Goal: Information Seeking & Learning: Learn about a topic

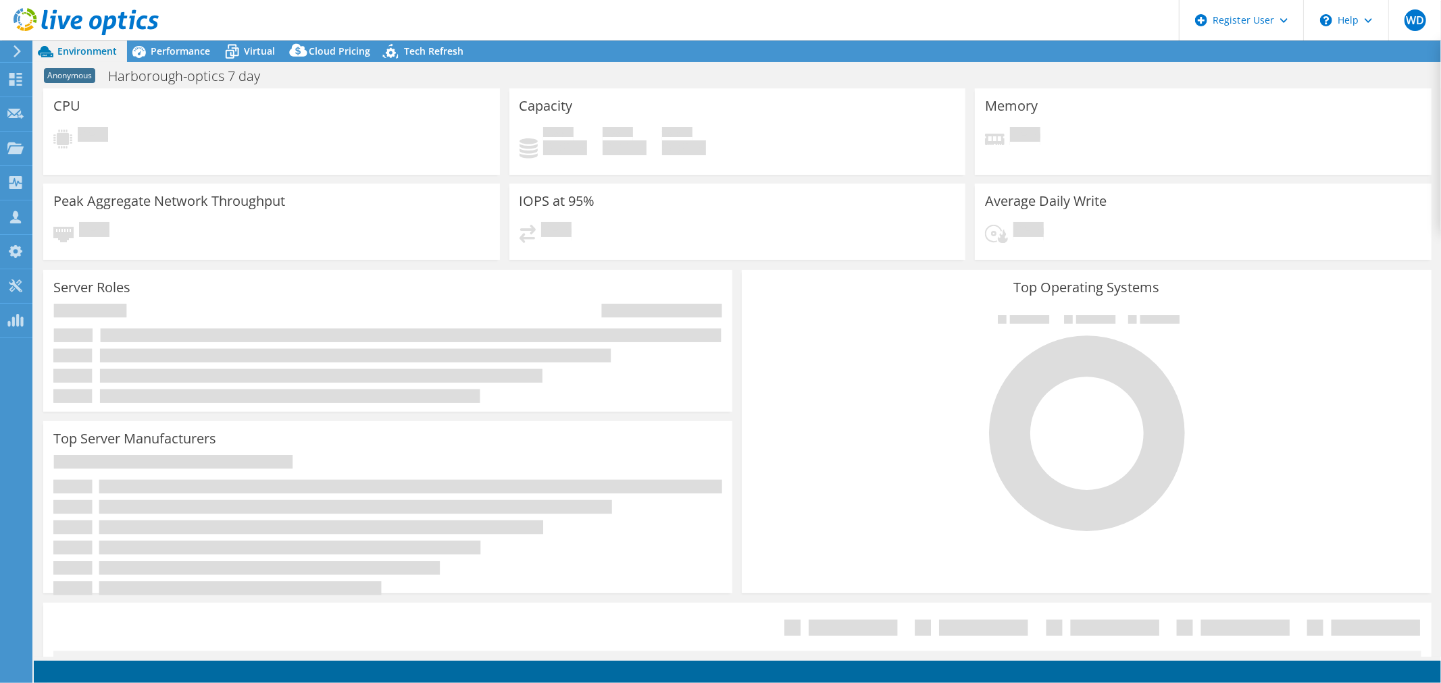
select select "USD"
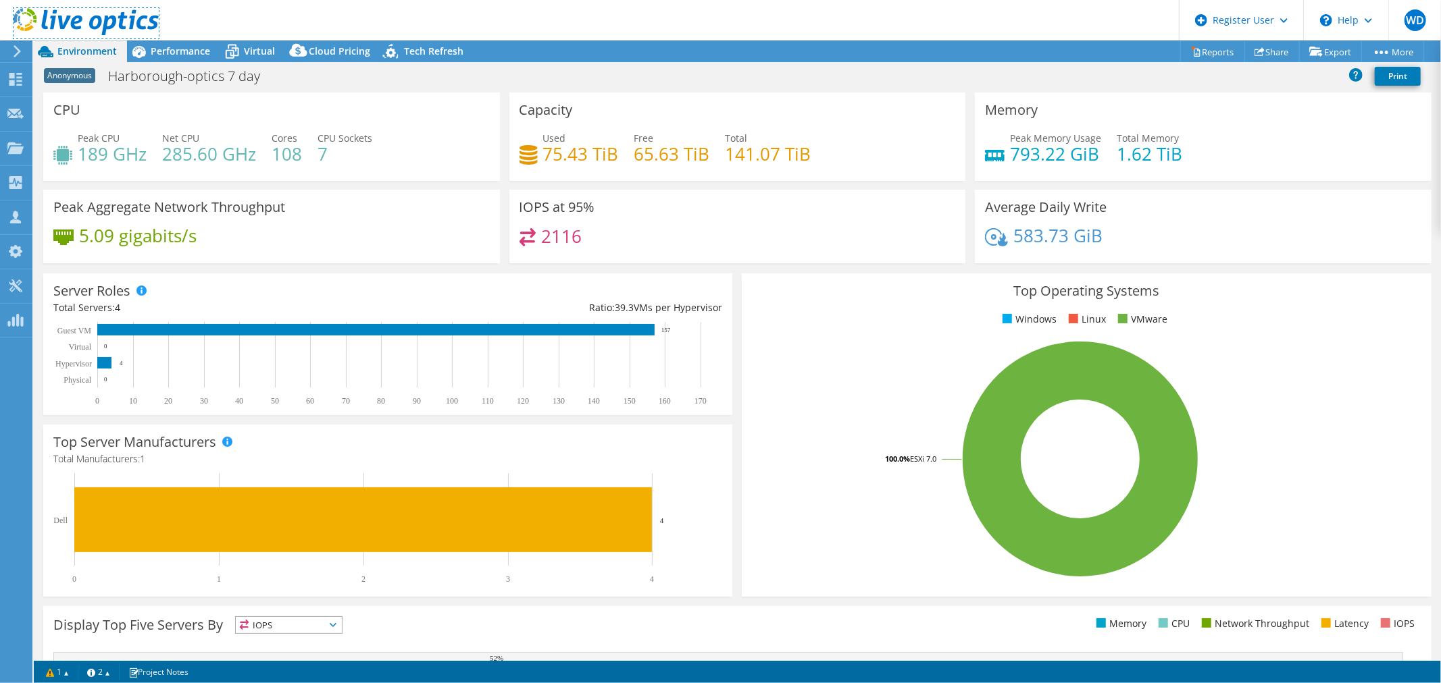
drag, startPoint x: 72, startPoint y: 24, endPoint x: 480, endPoint y: 42, distance: 409.0
click at [72, 24] on use at bounding box center [86, 21] width 145 height 27
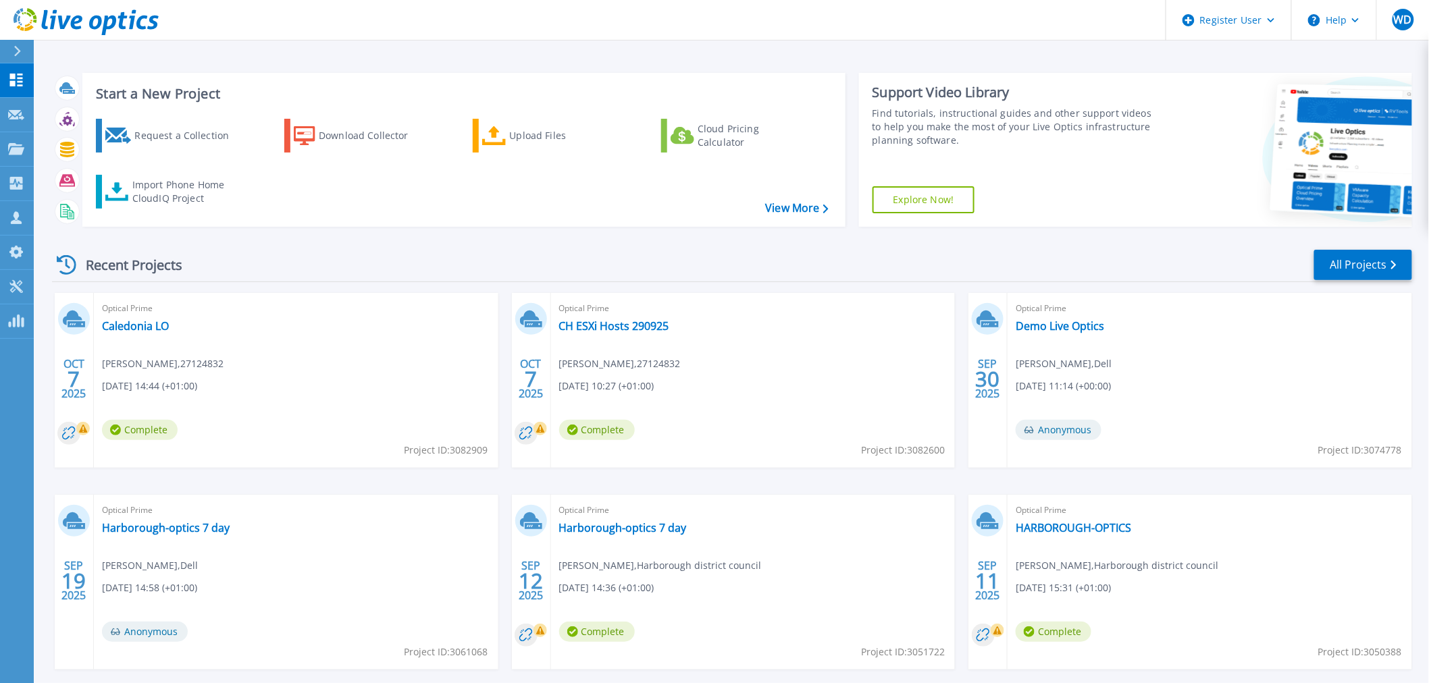
click at [1368, 280] on div "Recent Projects All Projects" at bounding box center [732, 266] width 1360 height 34
click at [1371, 265] on link "All Projects" at bounding box center [1363, 265] width 98 height 30
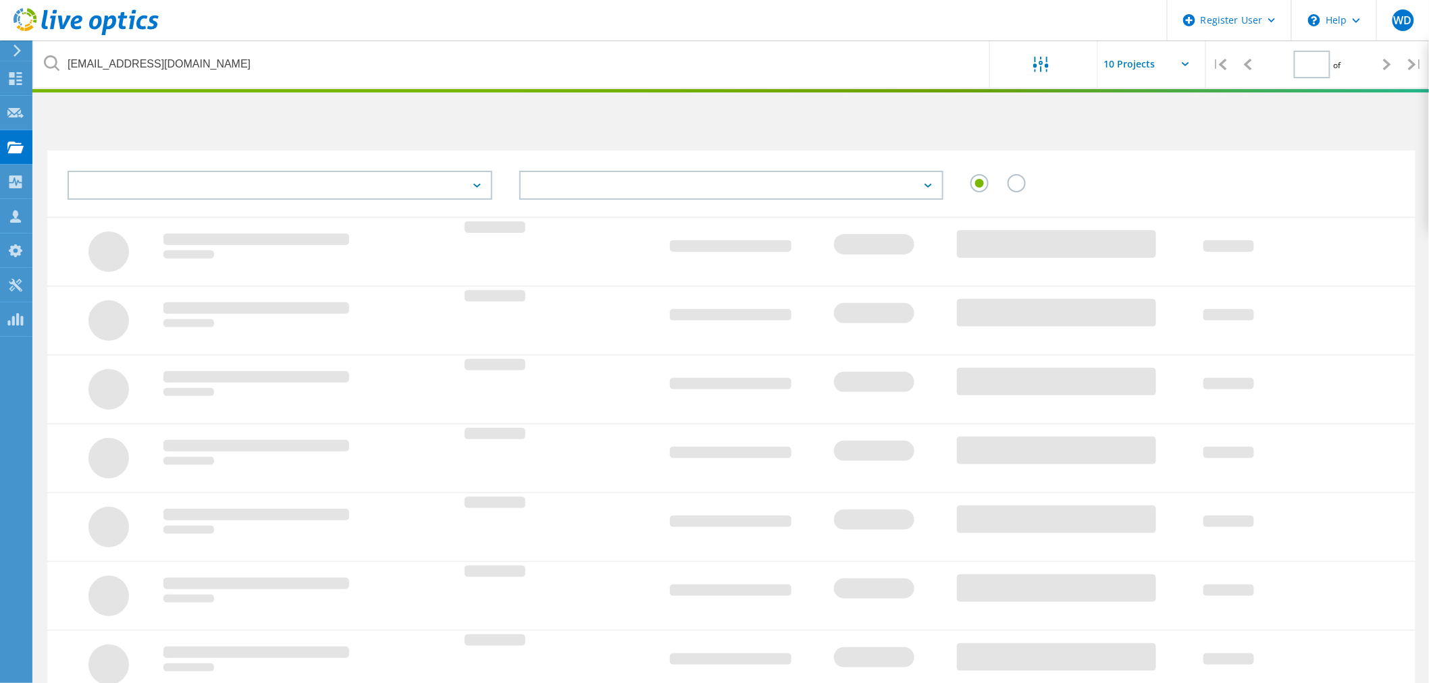
type input "1"
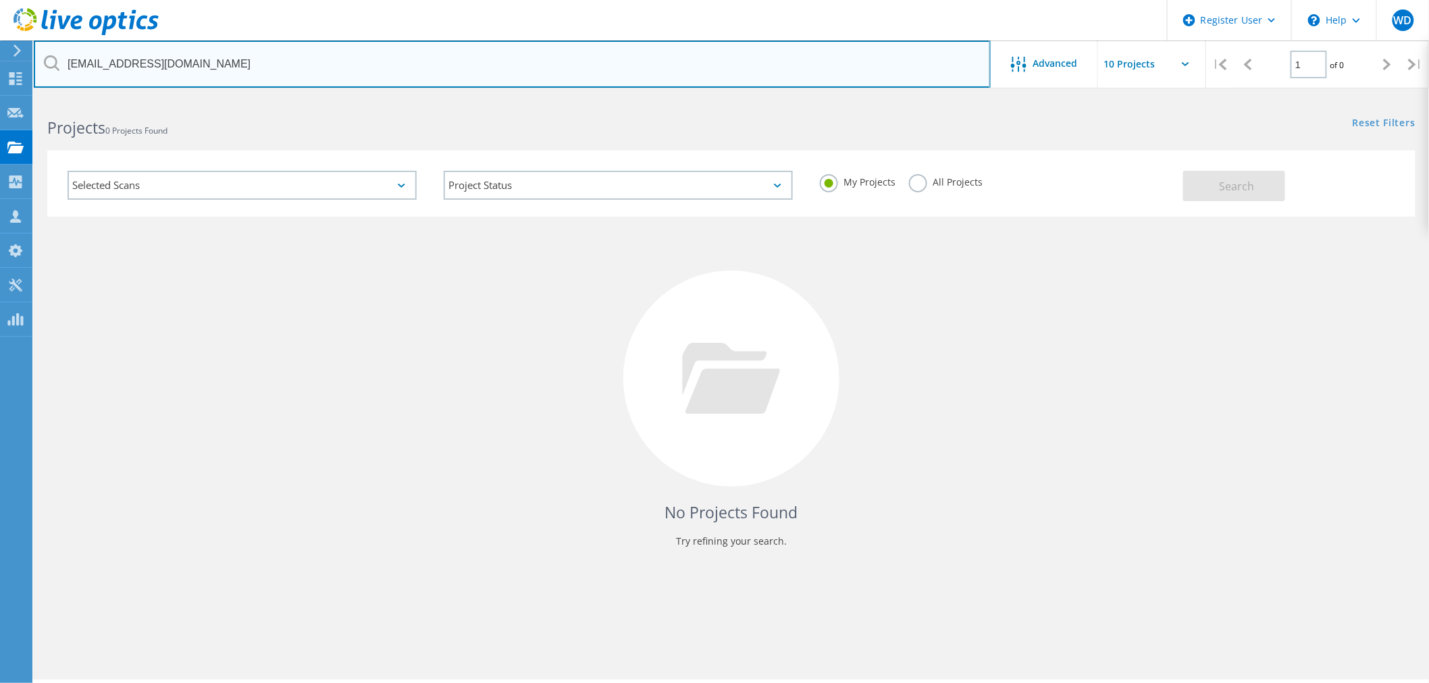
drag, startPoint x: 291, startPoint y: 57, endPoint x: 24, endPoint y: 36, distance: 268.3
click at [0, 98] on div "Register User \n Help Explore Helpful Articles Contact Support WD Dell User Wil…" at bounding box center [714, 409] width 1429 height 623
paste input "is.hassan@lonz"
type input "anis.hassan@lonza.com"
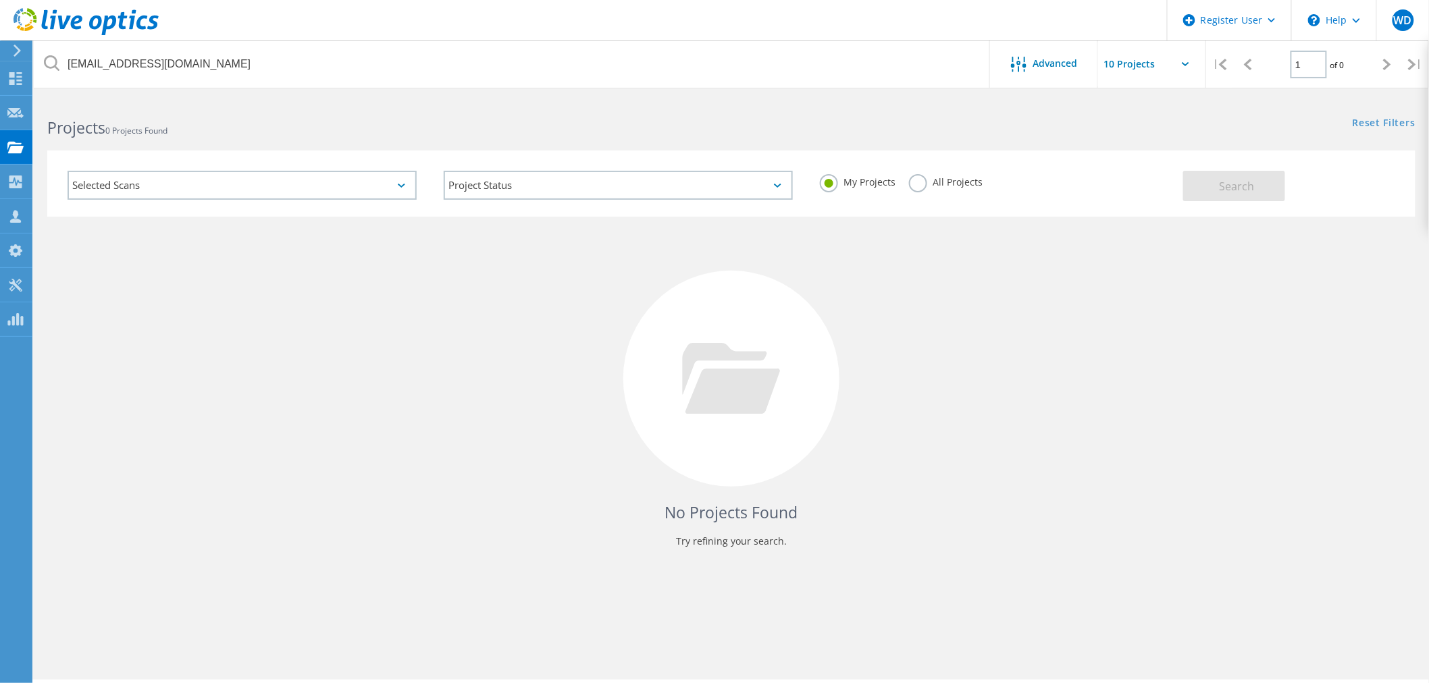
click at [916, 182] on label "All Projects" at bounding box center [946, 180] width 74 height 13
click at [0, 0] on input "All Projects" at bounding box center [0, 0] width 0 height 0
click at [1258, 187] on button "Search" at bounding box center [1234, 186] width 102 height 30
click at [113, 22] on use at bounding box center [86, 21] width 145 height 27
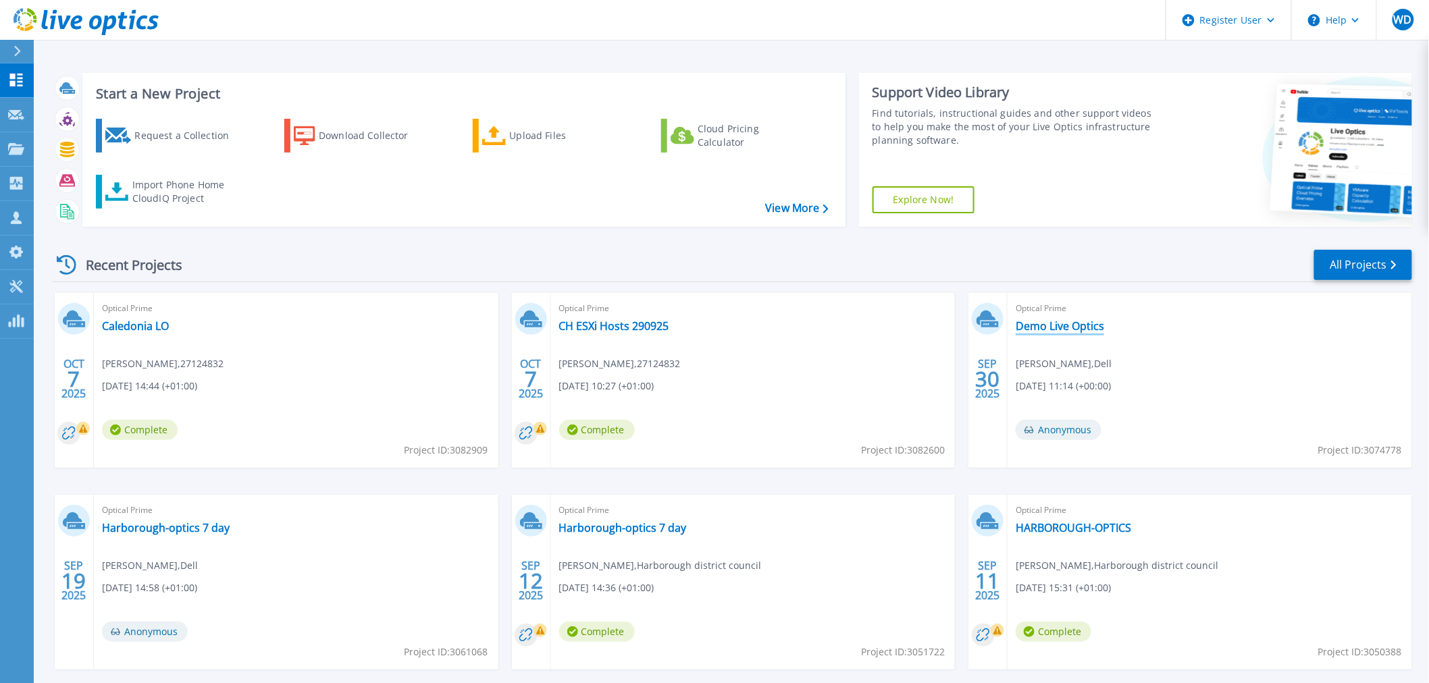
click at [1079, 328] on link "Demo Live Optics" at bounding box center [1060, 326] width 88 height 14
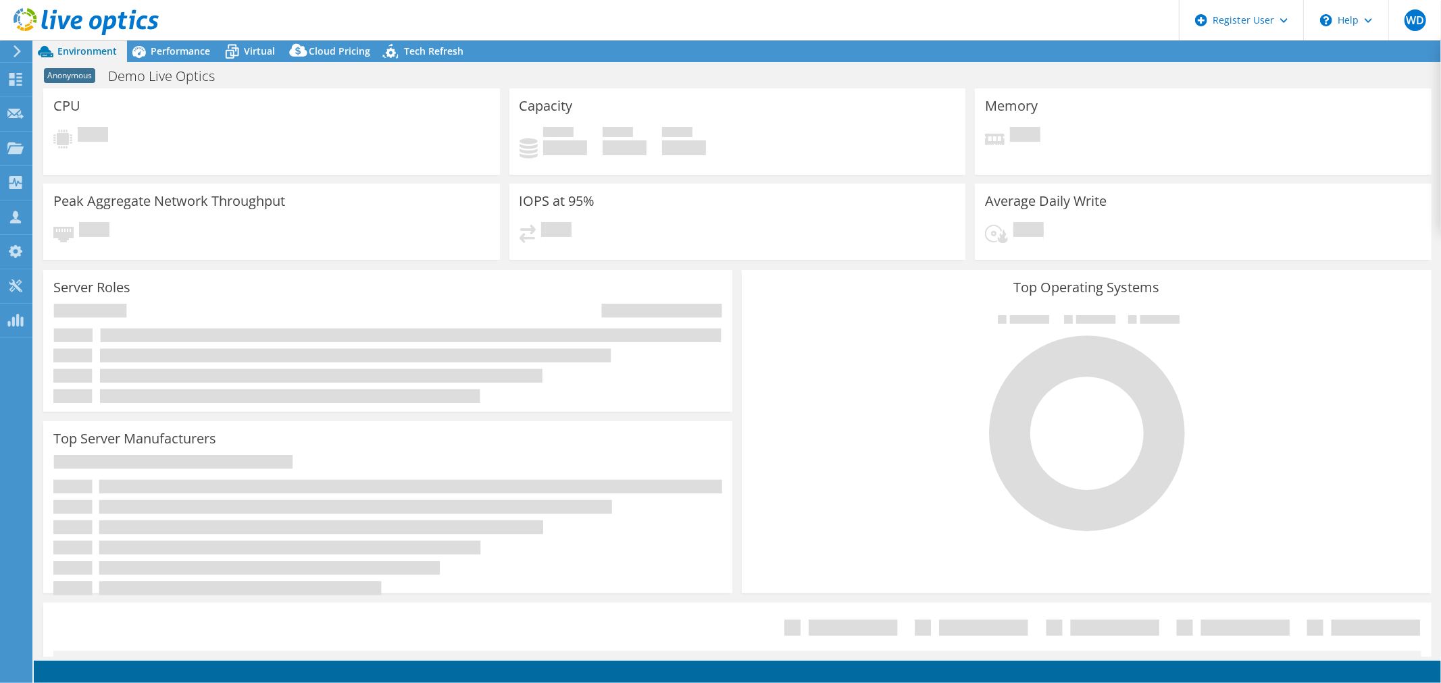
select select "EULondon"
select select "GBP"
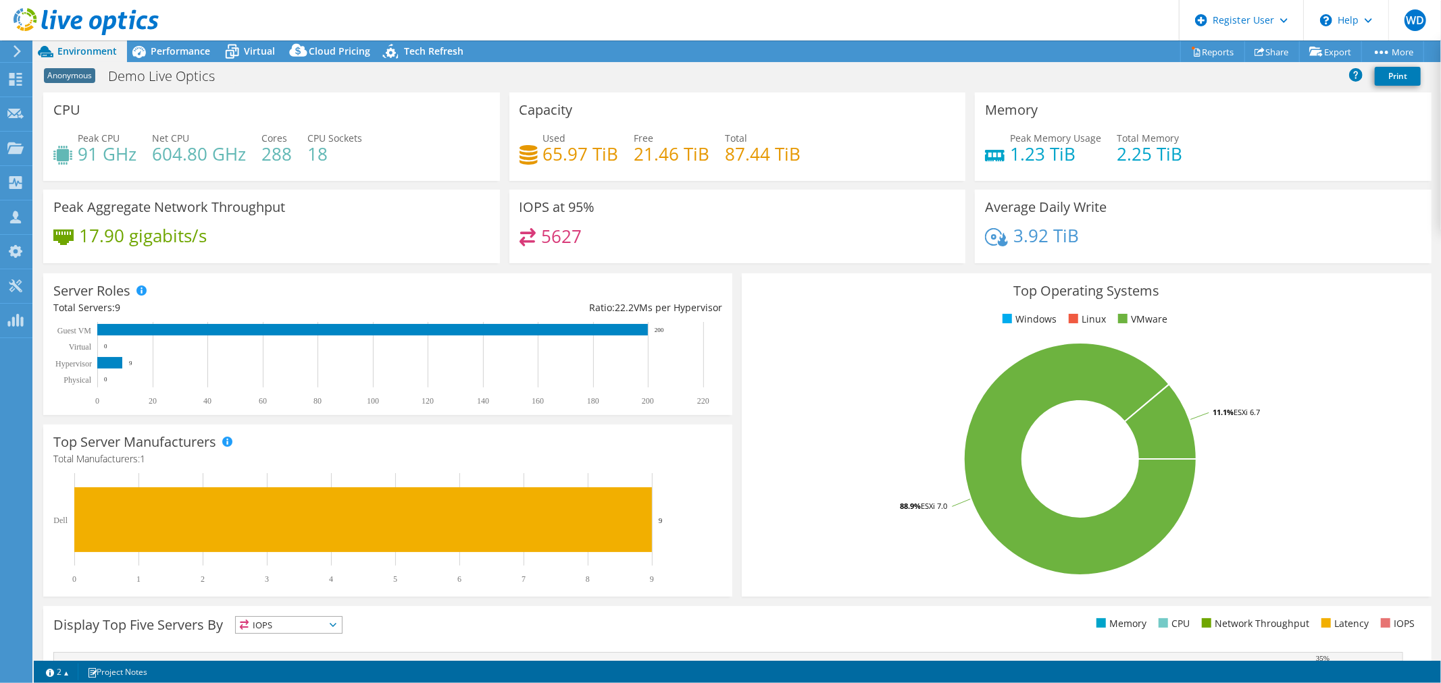
drag, startPoint x: 190, startPoint y: 46, endPoint x: 383, endPoint y: 132, distance: 211.6
click at [190, 46] on span "Performance" at bounding box center [180, 51] width 59 height 13
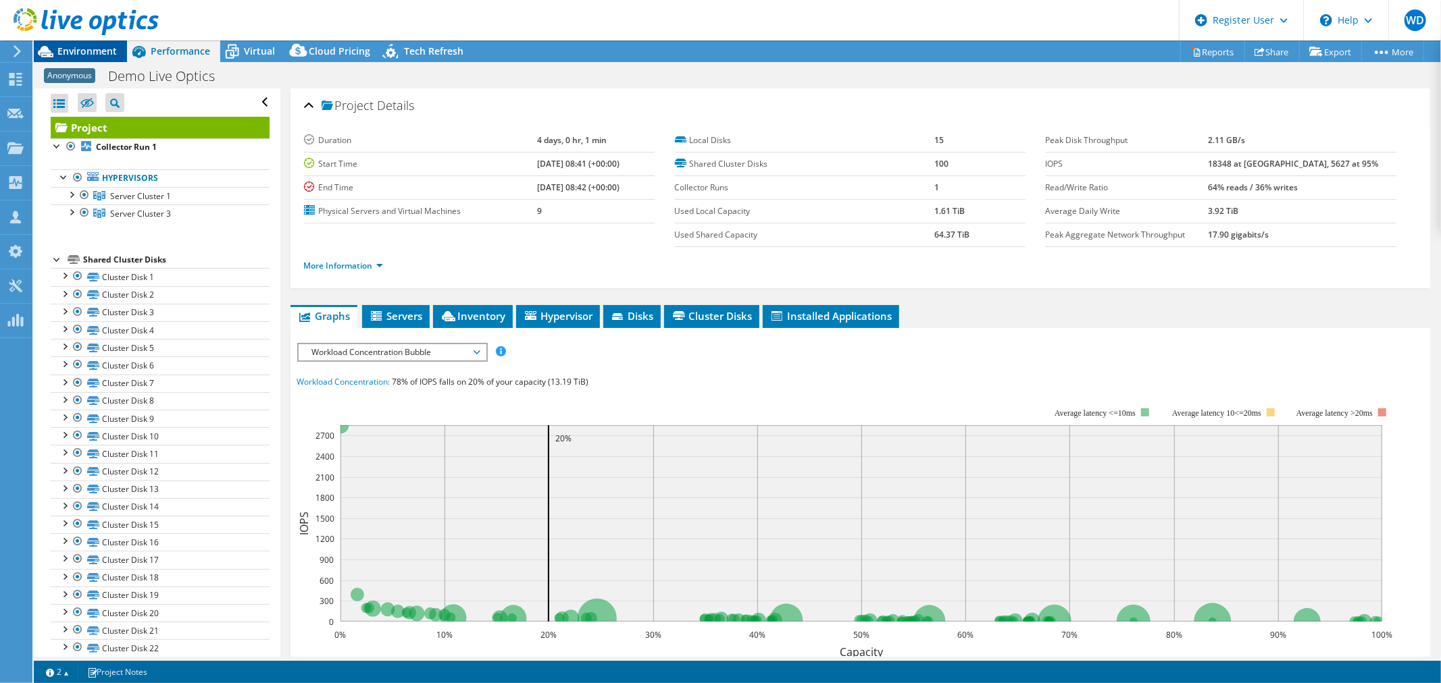
click at [77, 50] on span "Environment" at bounding box center [86, 51] width 59 height 13
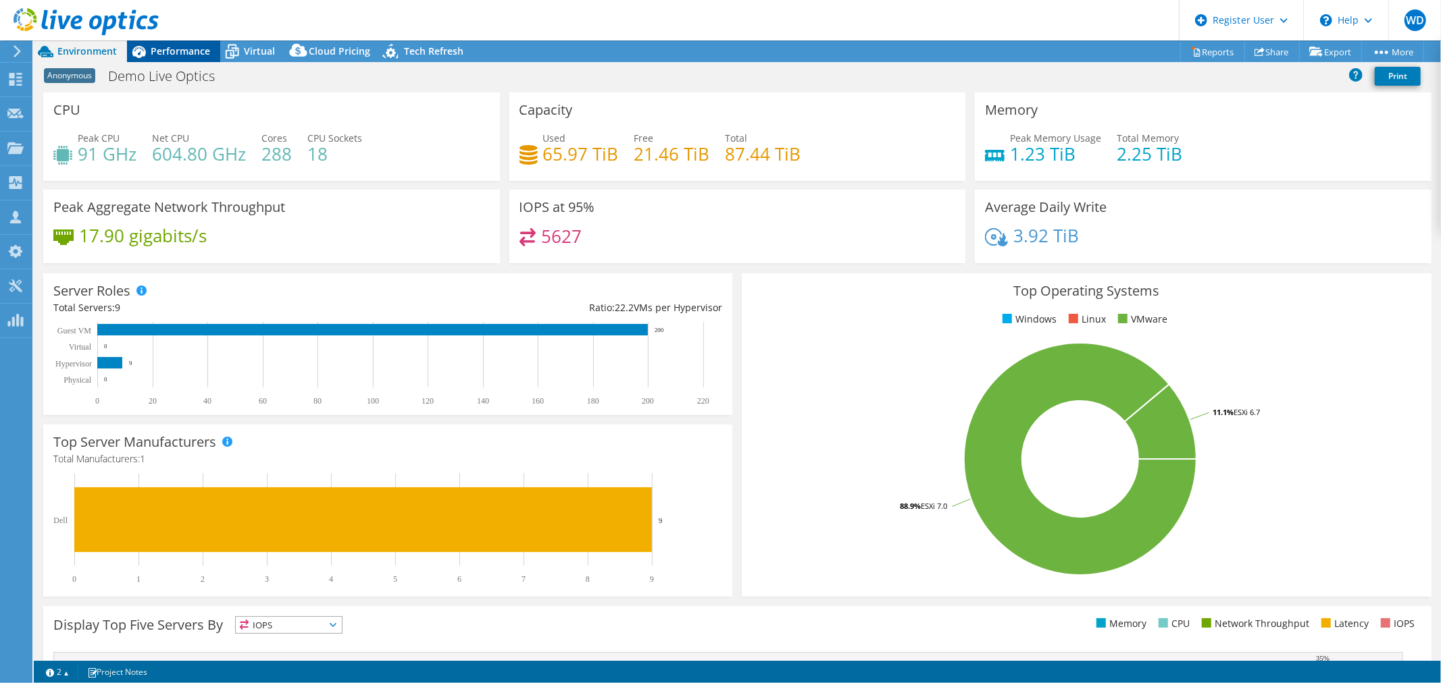
click at [194, 46] on span "Performance" at bounding box center [180, 51] width 59 height 13
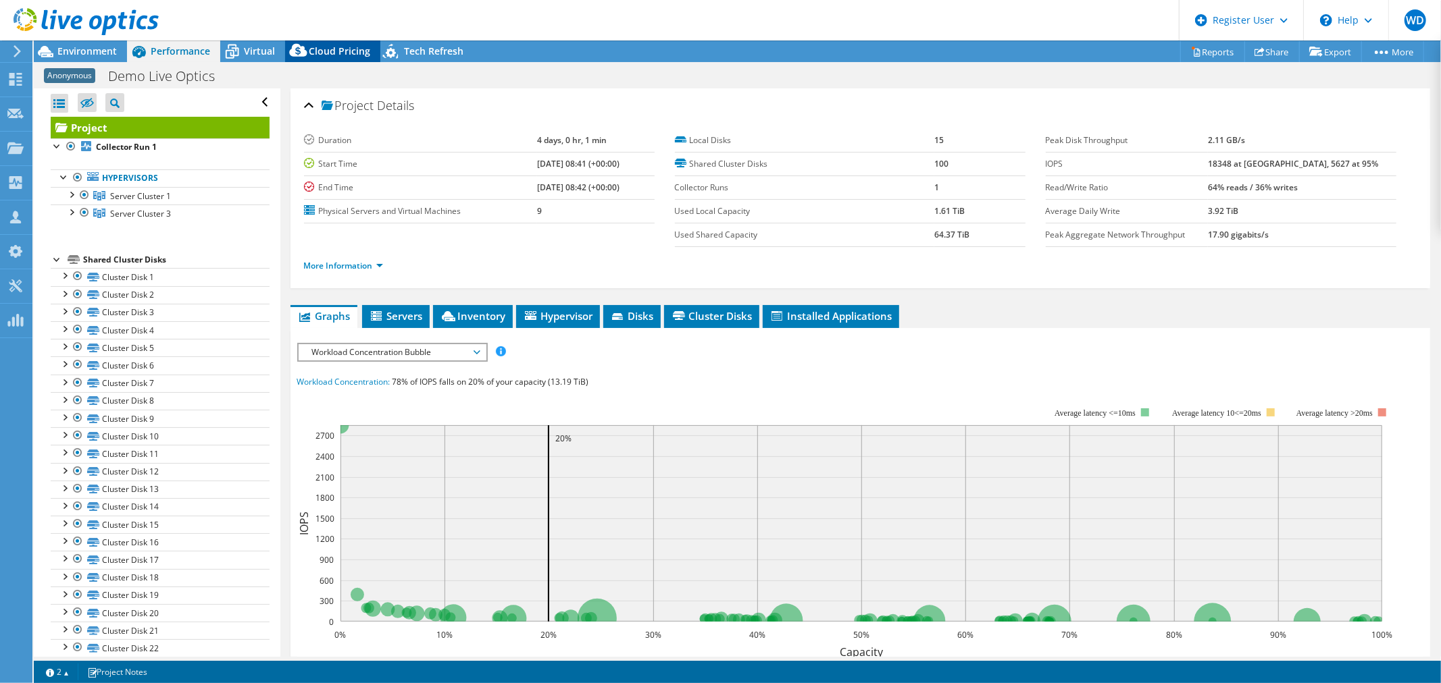
click at [338, 51] on span "Cloud Pricing" at bounding box center [339, 51] width 61 height 13
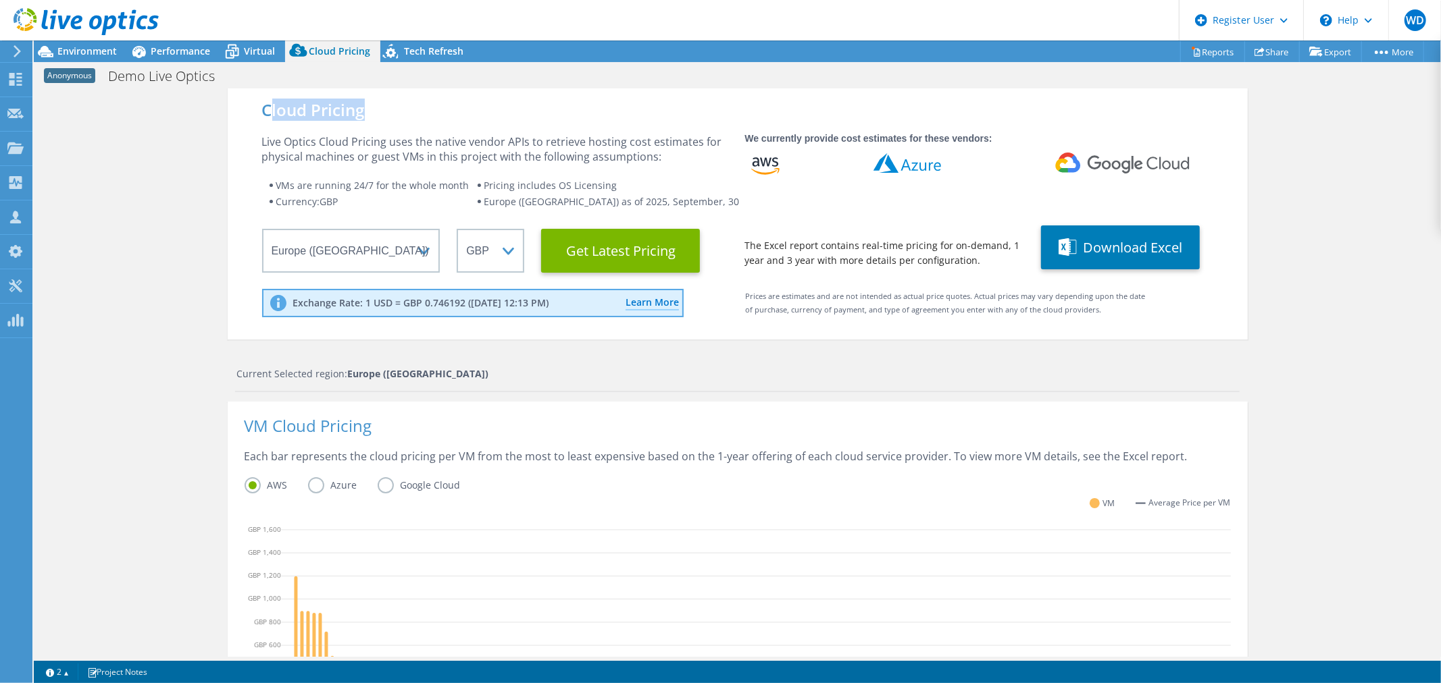
drag, startPoint x: 368, startPoint y: 100, endPoint x: 267, endPoint y: 108, distance: 101.0
click at [267, 108] on div "Cloud Pricing Live Optics Cloud Pricing uses the native vendor APIs to retrieve…" at bounding box center [738, 213] width 1020 height 251
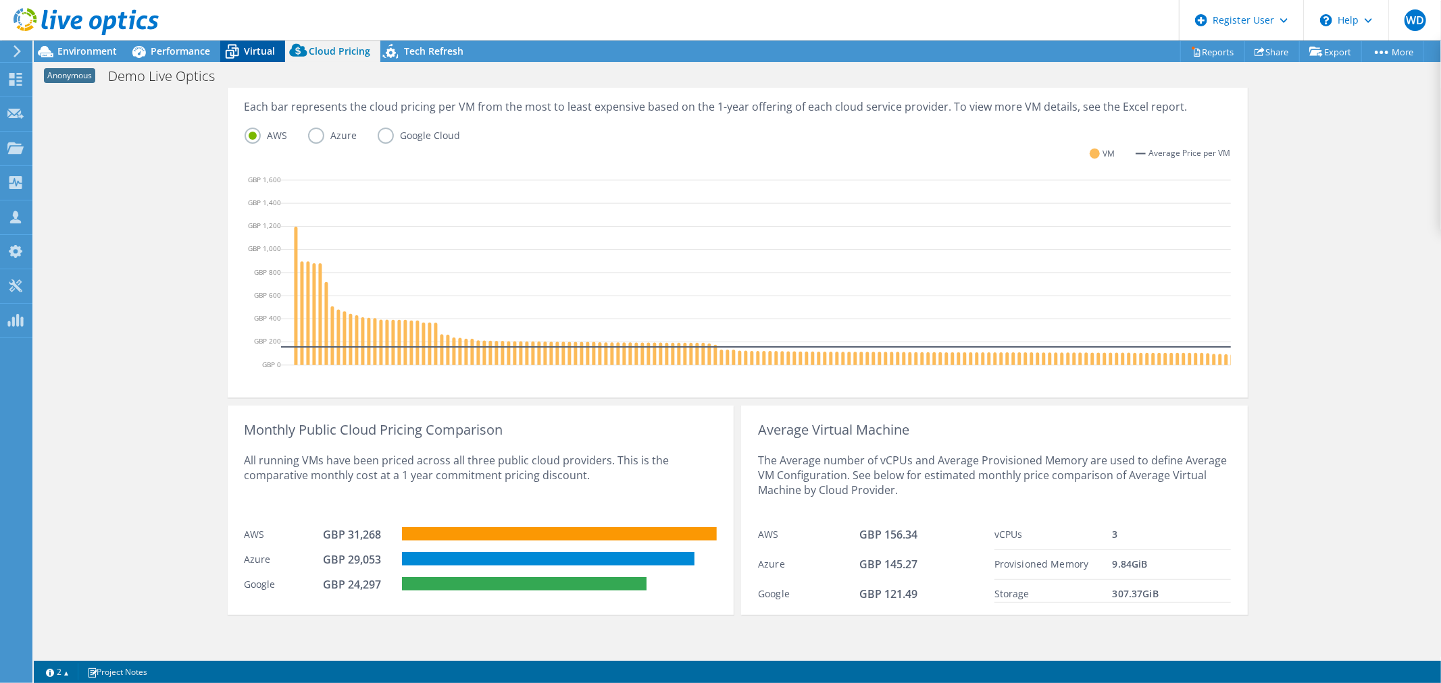
drag, startPoint x: 261, startPoint y: 52, endPoint x: 279, endPoint y: 47, distance: 18.2
click at [272, 49] on span "Virtual" at bounding box center [259, 51] width 31 height 13
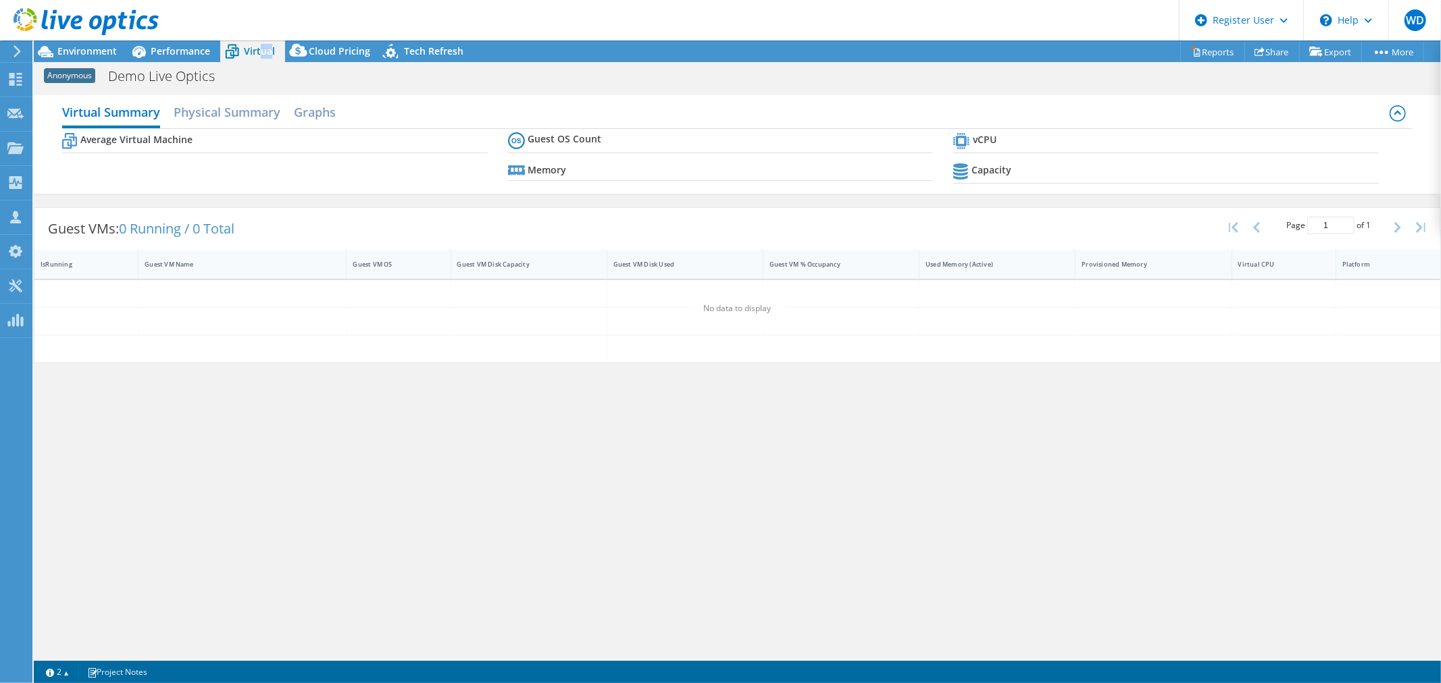
scroll to position [0, 0]
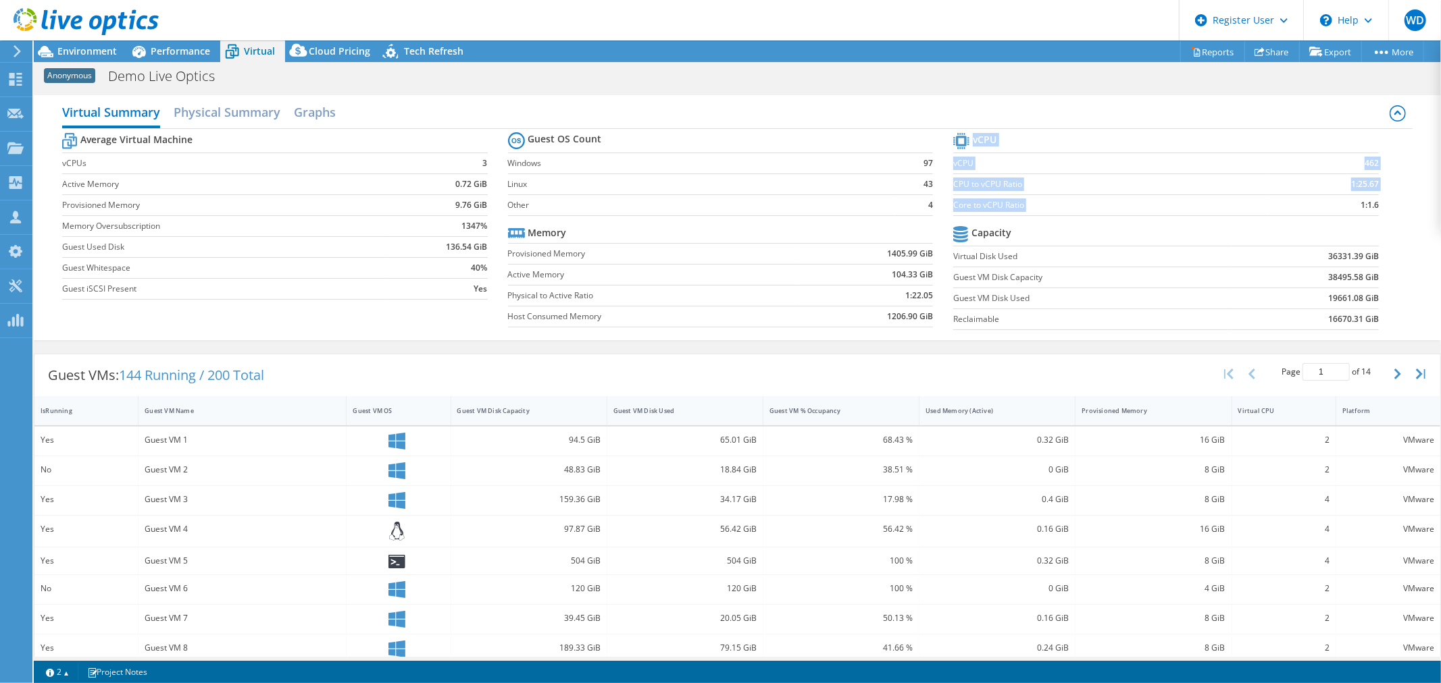
drag, startPoint x: 1376, startPoint y: 207, endPoint x: 1336, endPoint y: 203, distance: 40.0
click at [1336, 203] on section "vCPU vCPU 462 CPU to vCPU Ratio 1:25.67 Core to vCPU Ratio 1:1.6 Capacity Virtu…" at bounding box center [1176, 233] width 446 height 207
click at [192, 57] on span "Performance" at bounding box center [180, 51] width 59 height 13
